Goal: Check status

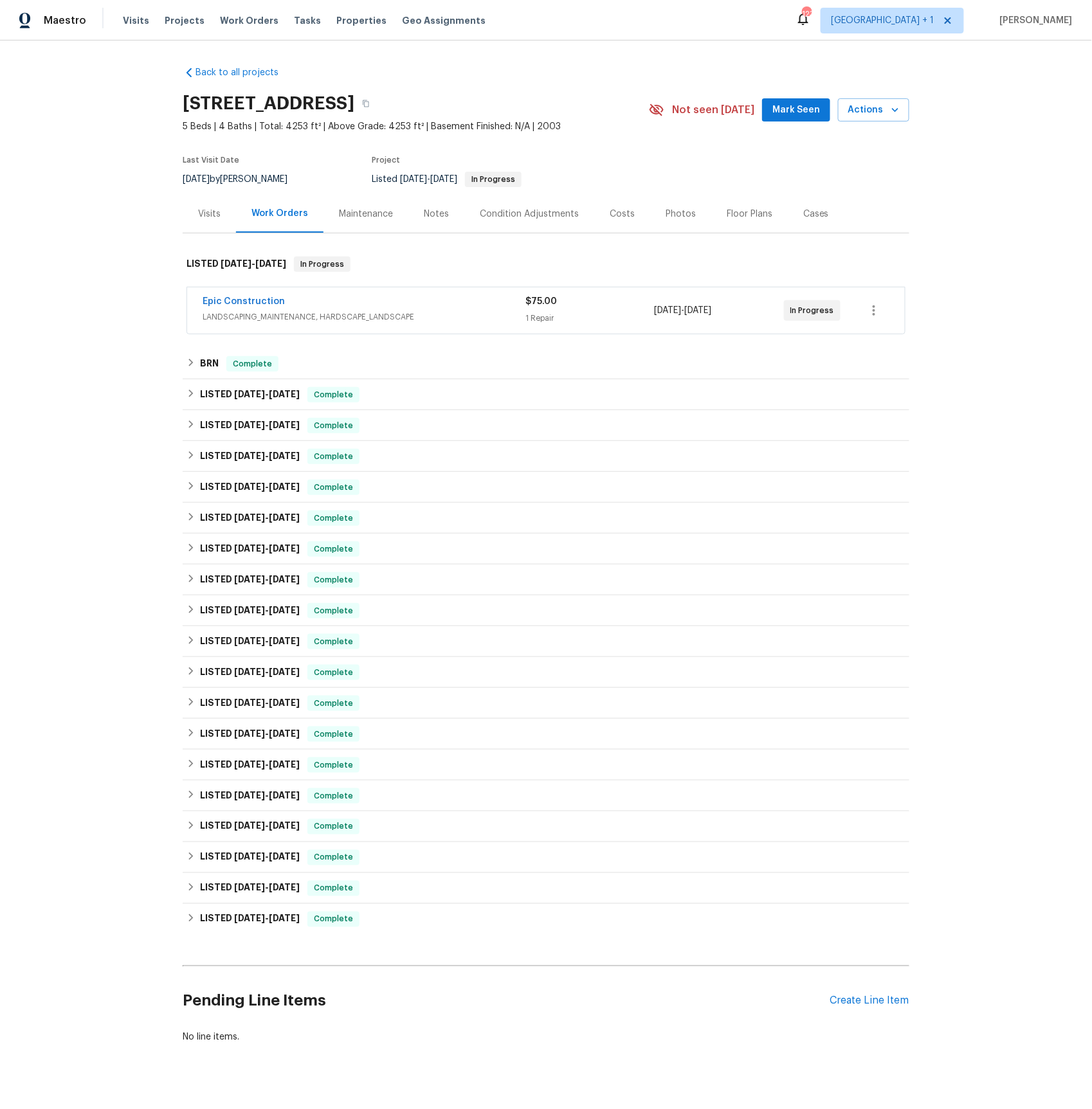
click at [243, 312] on span "LANDSCAPING_MAINTENANCE, HARDSCAPE_LANDSCAPE" at bounding box center [365, 317] width 323 height 13
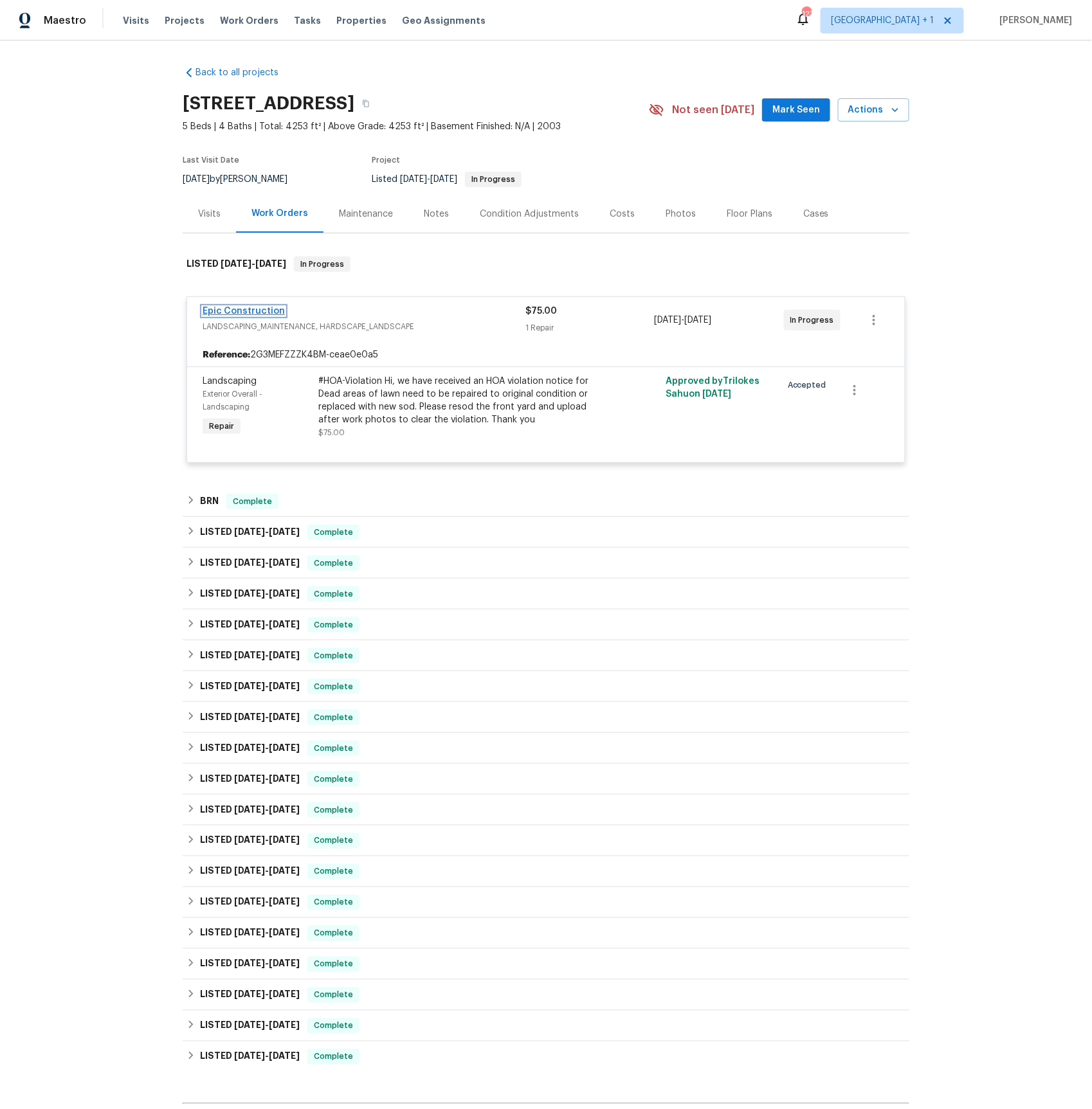
click at [253, 311] on link "Epic Construction" at bounding box center [244, 311] width 82 height 9
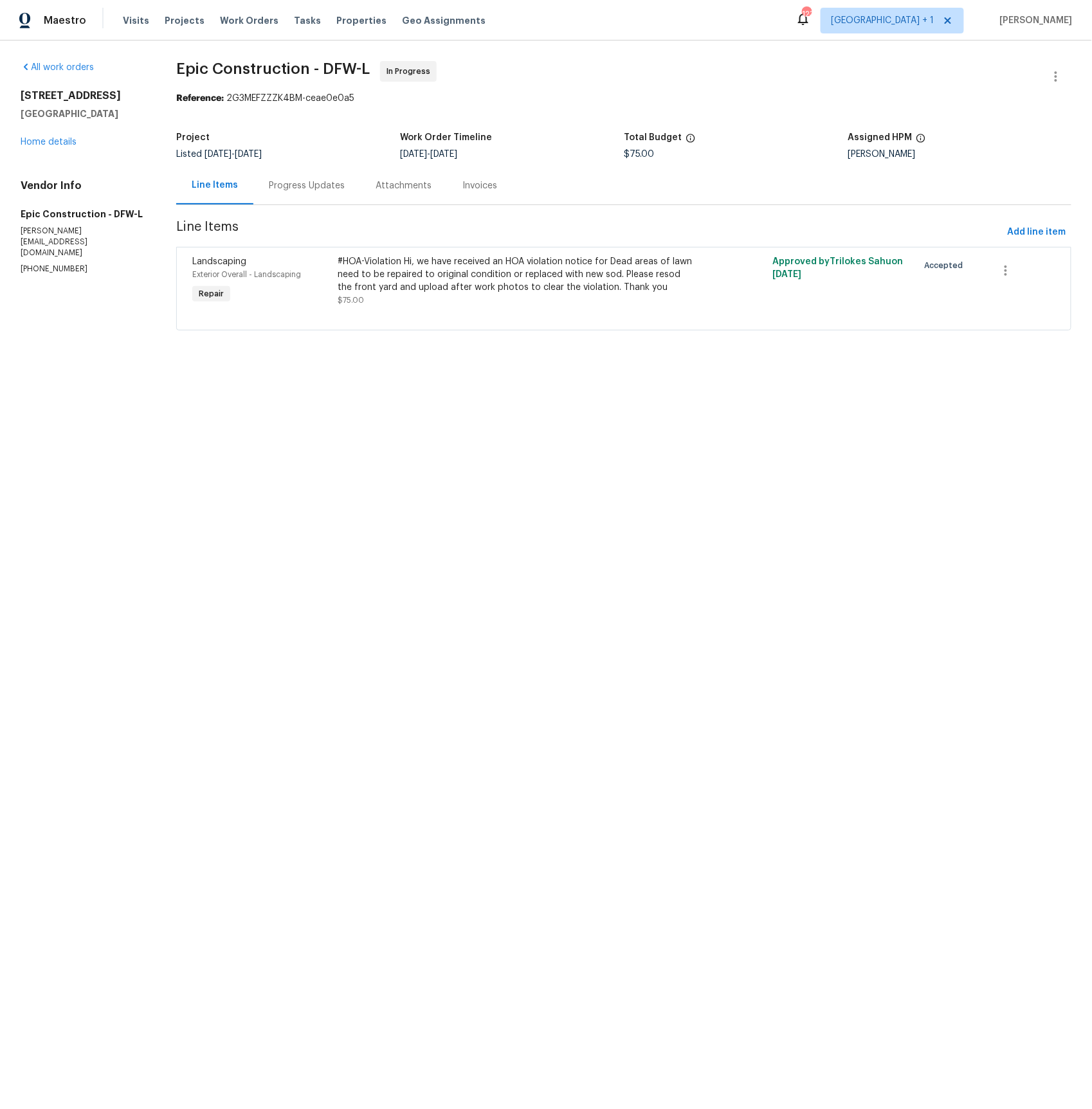
click at [287, 187] on div "Progress Updates" at bounding box center [307, 186] width 76 height 13
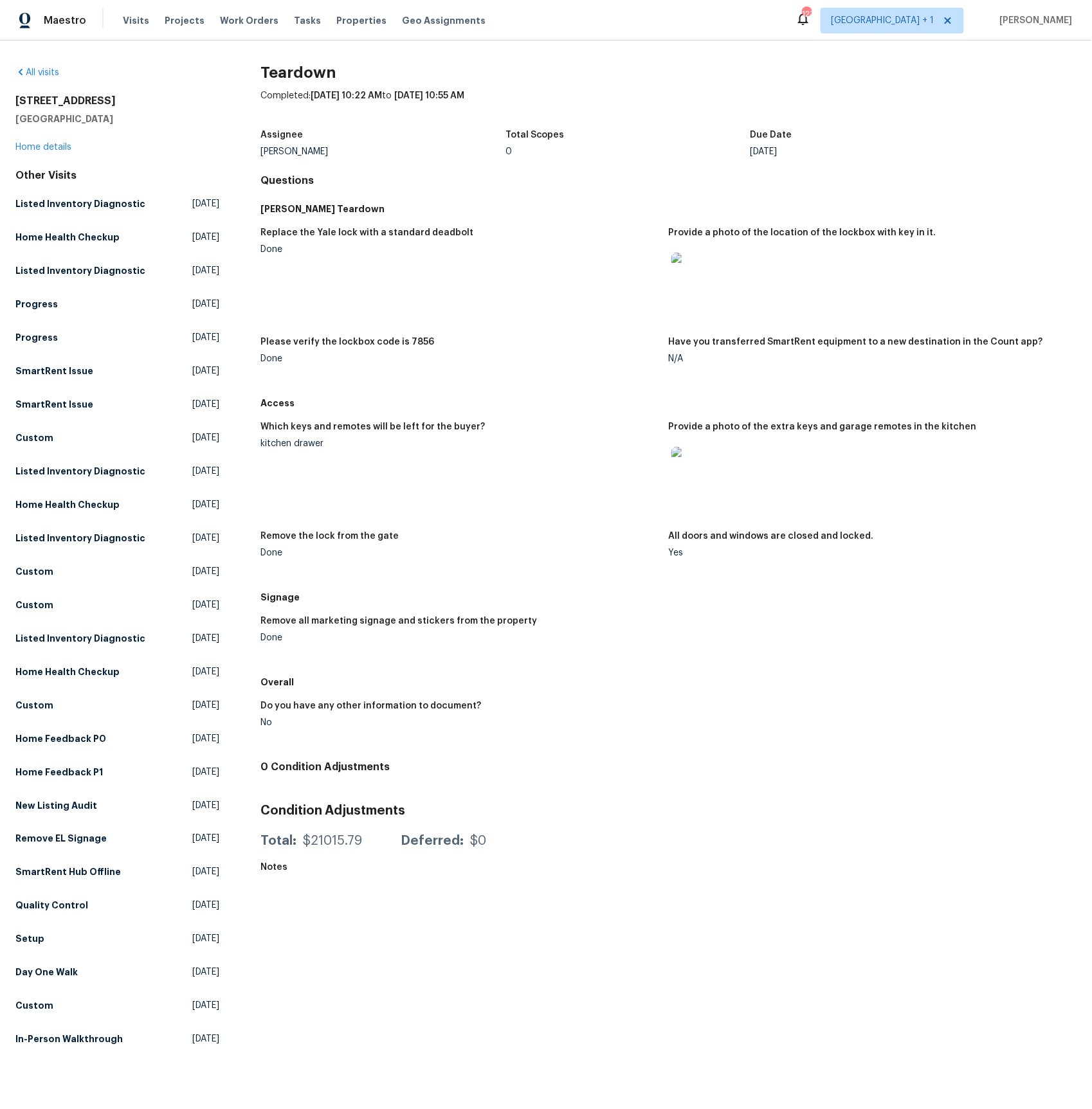
click at [693, 459] on img at bounding box center [692, 467] width 41 height 41
